Goal: Manage account settings

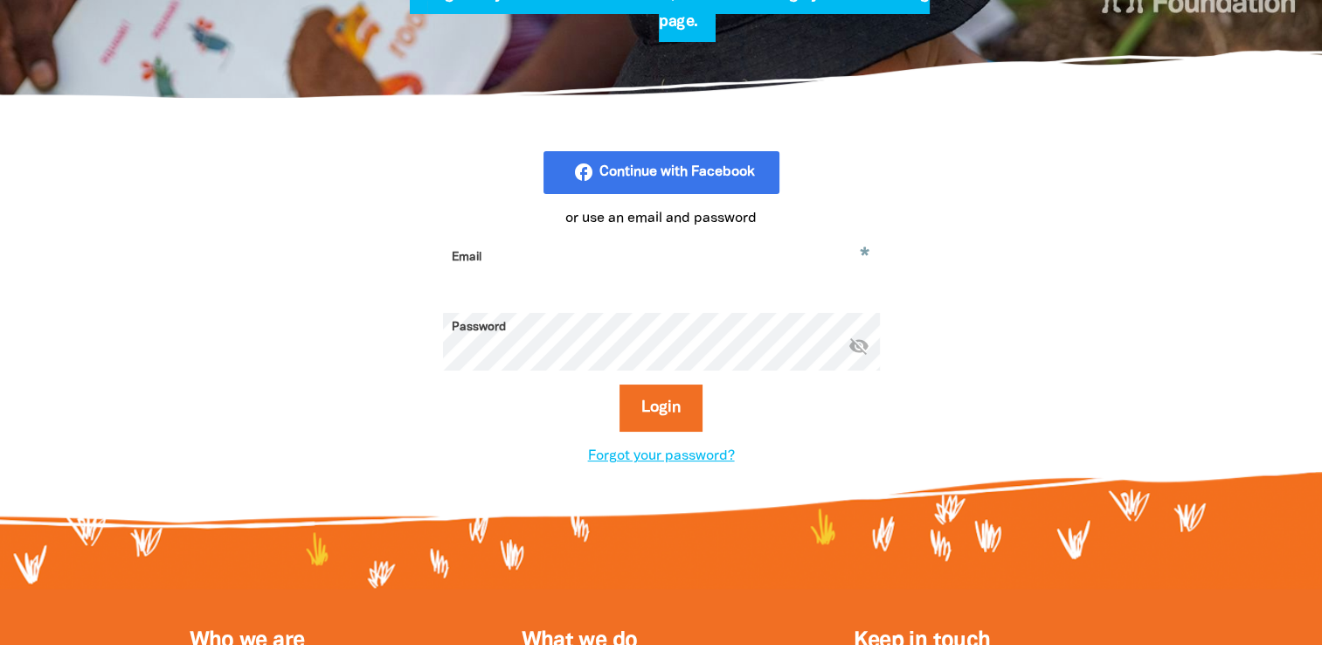
scroll to position [415, 0]
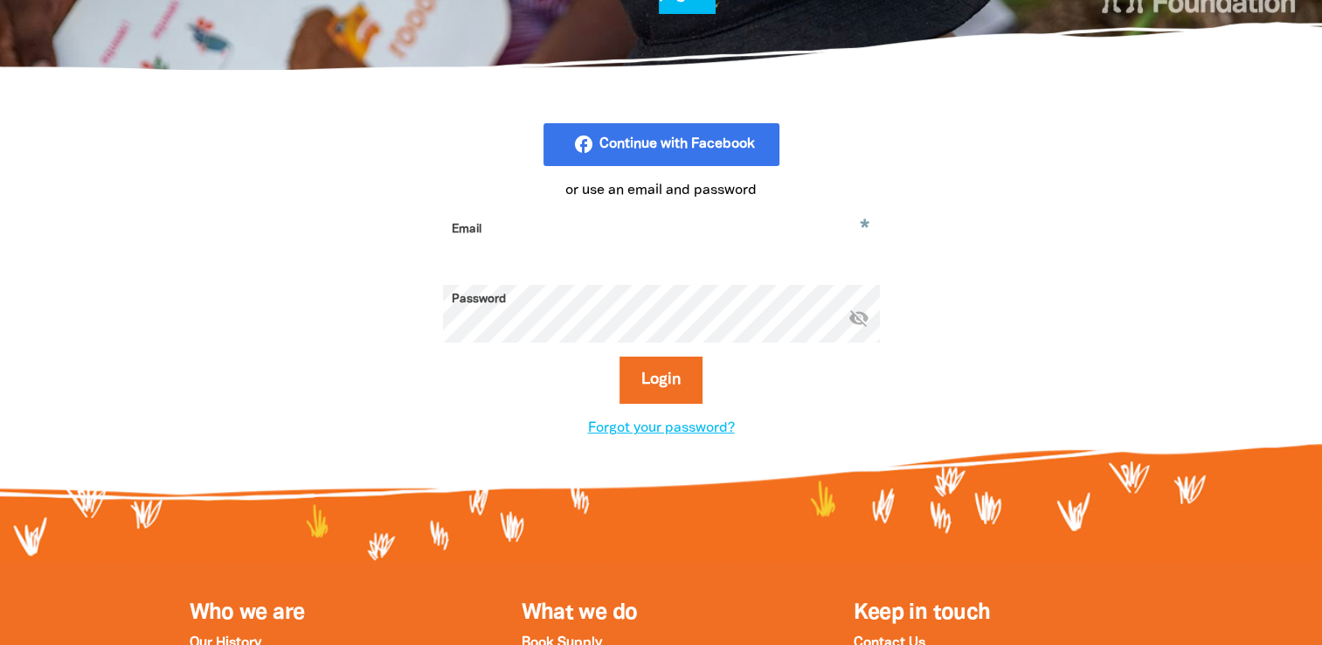
click at [550, 250] on input "Email" at bounding box center [661, 242] width 437 height 55
type input "[PERSON_NAME][EMAIL_ADDRESS][DOMAIN_NAME]"
click at [619, 356] on button "Login" at bounding box center [660, 379] width 83 height 47
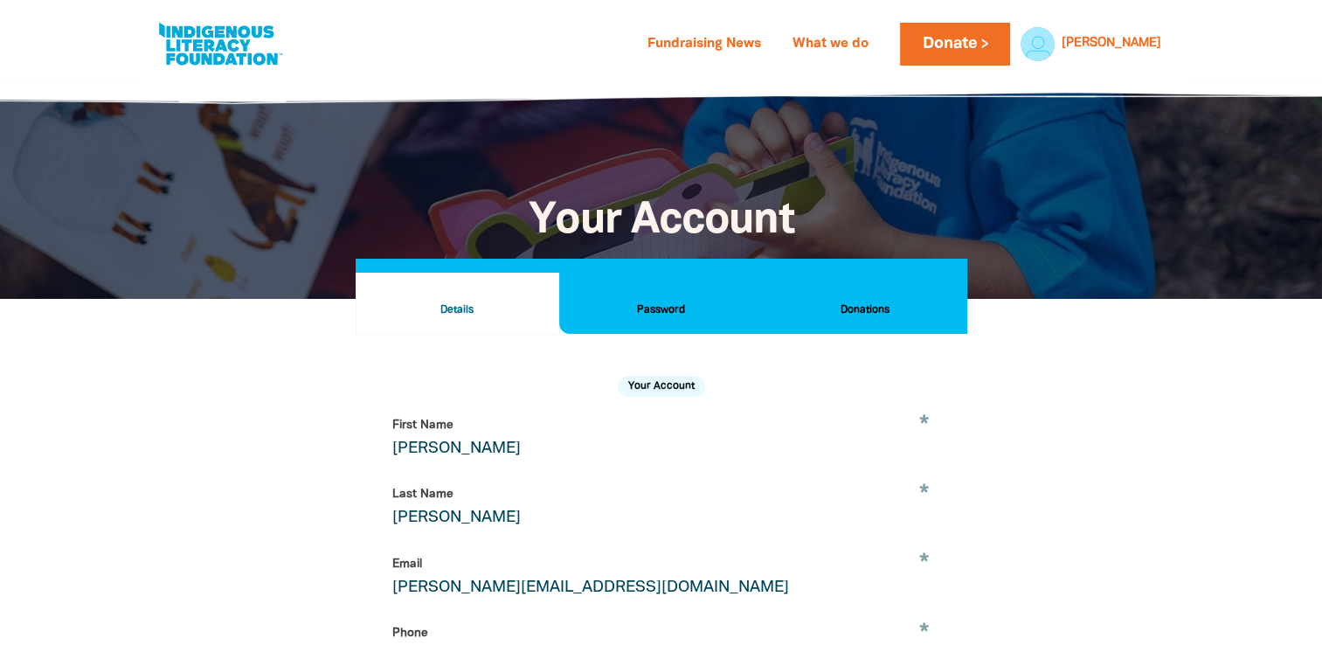
select select "AU"
click at [1165, 38] on div "[PERSON_NAME]" at bounding box center [1111, 44] width 114 height 26
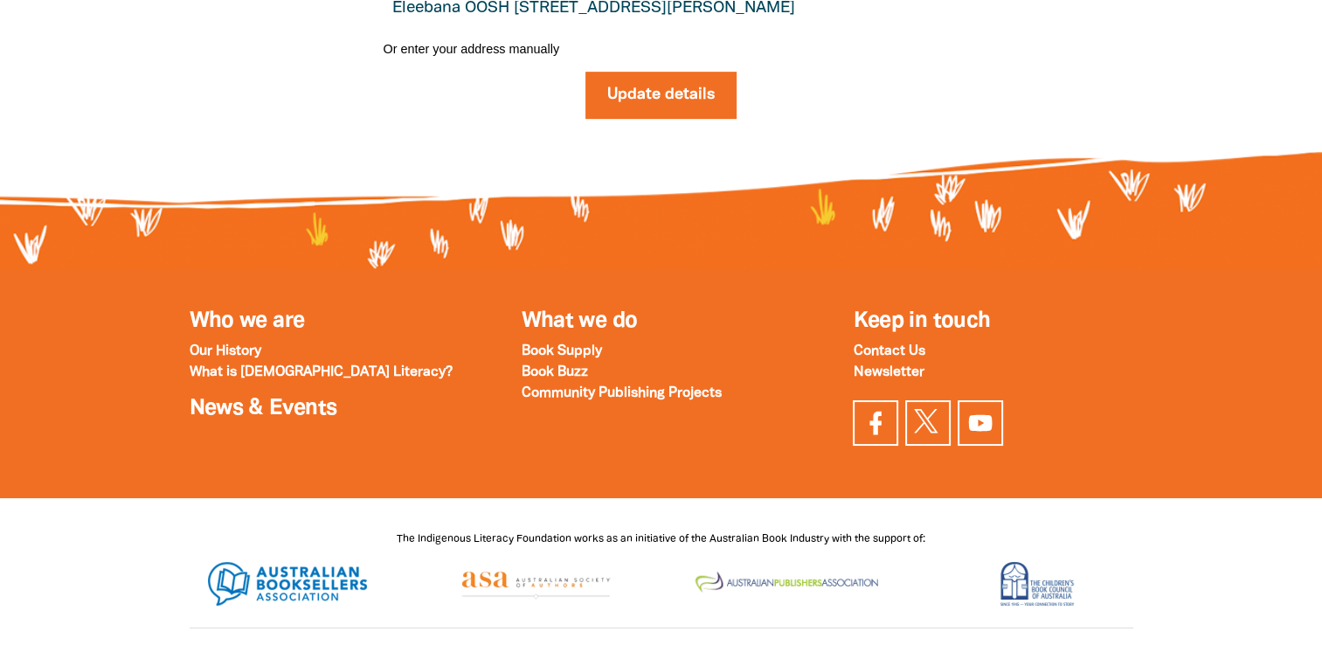
scroll to position [960, 0]
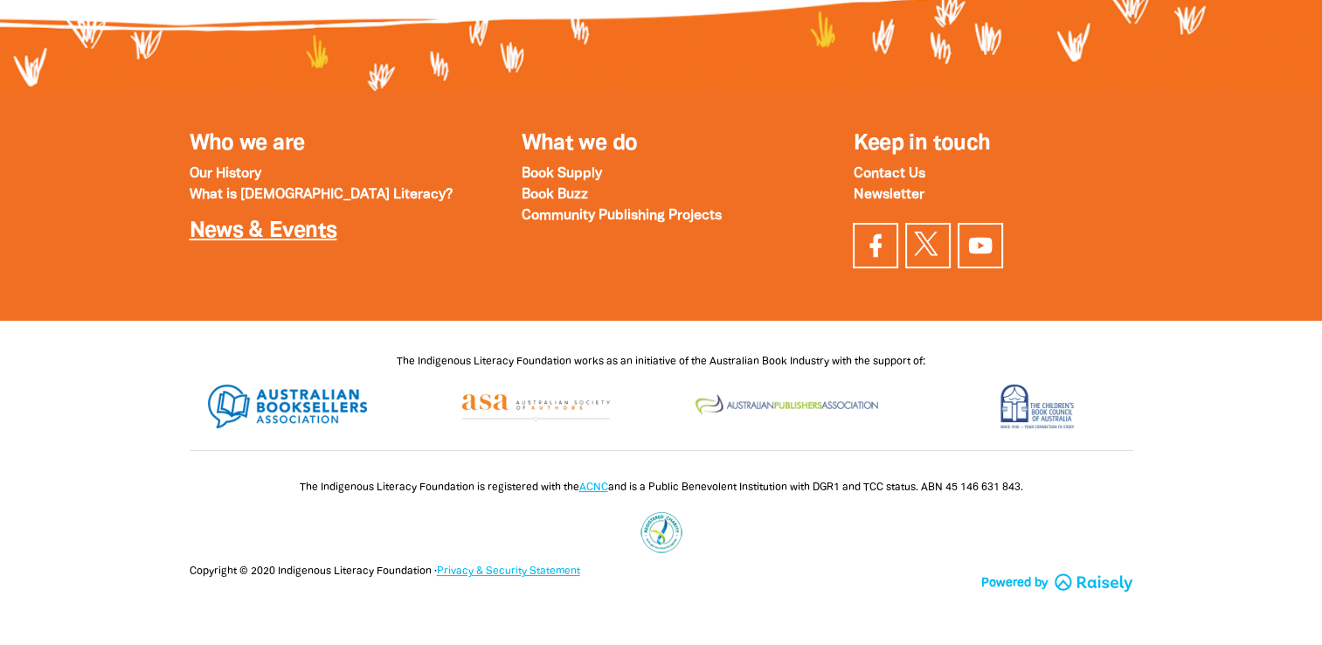
click at [254, 241] on link "News & Events" at bounding box center [264, 231] width 148 height 20
